Goal: Information Seeking & Learning: Learn about a topic

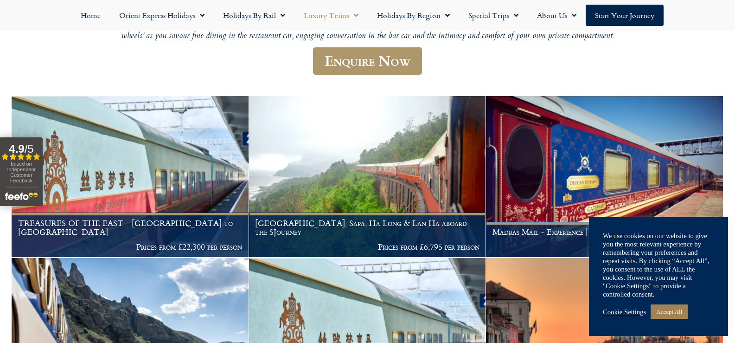
scroll to position [160, 0]
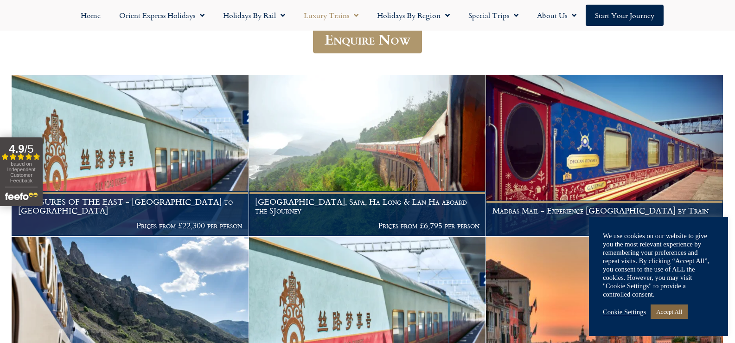
click at [672, 305] on link "Accept All" at bounding box center [668, 311] width 37 height 14
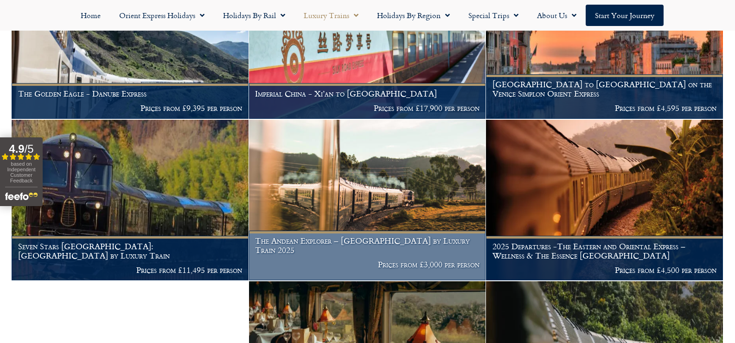
scroll to position [485, 0]
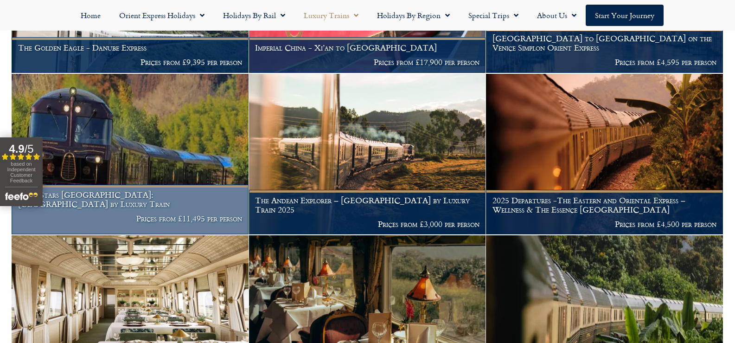
click at [124, 207] on h1 "Seven Stars Kyushu: Japan by Luxury Train" at bounding box center [130, 199] width 224 height 18
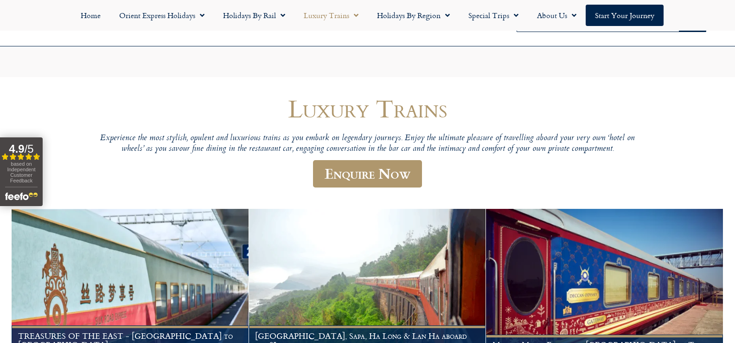
scroll to position [503, 0]
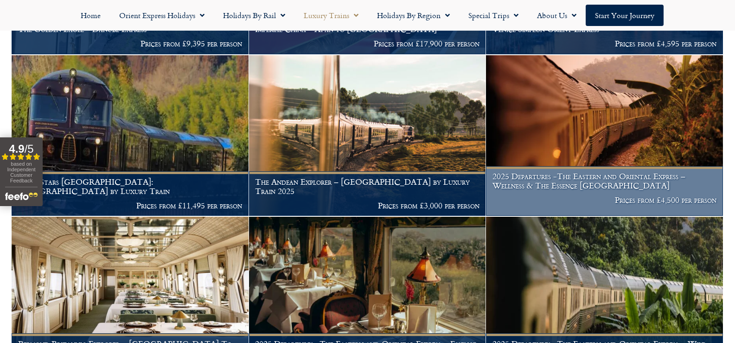
click at [586, 185] on h1 "2025 Departures -The Eastern and Oriental Express – Wellness & The Essence Mala…" at bounding box center [604, 181] width 224 height 18
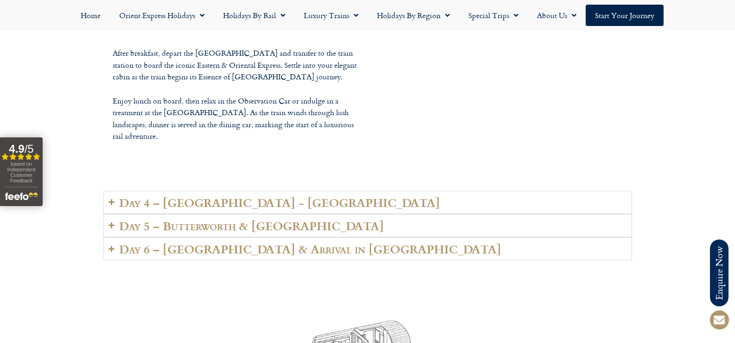
scroll to position [2272, 0]
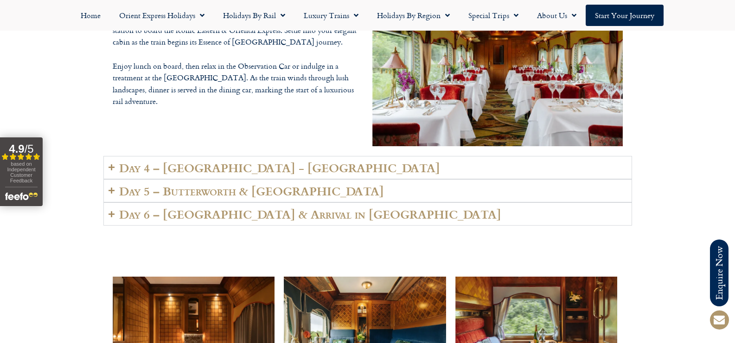
click at [121, 161] on h2 "Day 4 – [GEOGRAPHIC_DATA] - [GEOGRAPHIC_DATA]" at bounding box center [279, 167] width 321 height 13
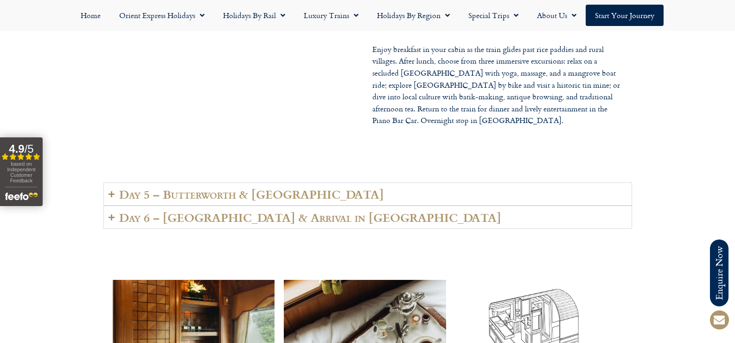
scroll to position [2411, 0]
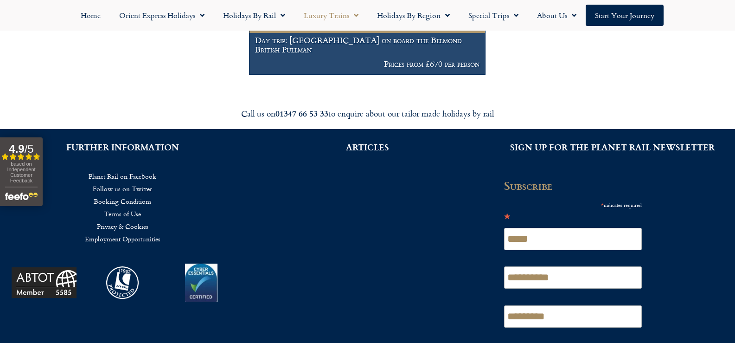
scroll to position [2101, 0]
